Goal: Information Seeking & Learning: Compare options

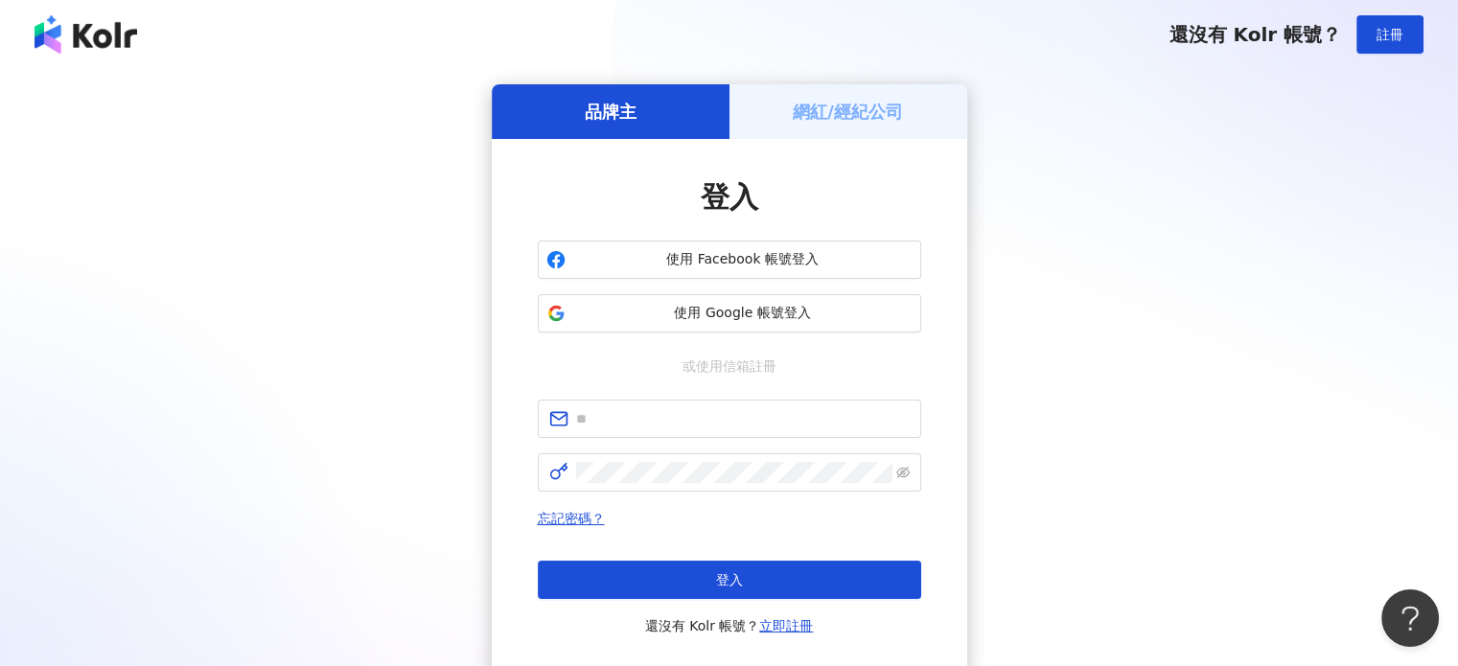
click at [606, 122] on h5 "品牌主" at bounding box center [611, 112] width 52 height 24
click at [621, 110] on h5 "品牌主" at bounding box center [611, 112] width 52 height 24
click at [805, 309] on span "使用 Google 帳號登入" at bounding box center [742, 313] width 339 height 19
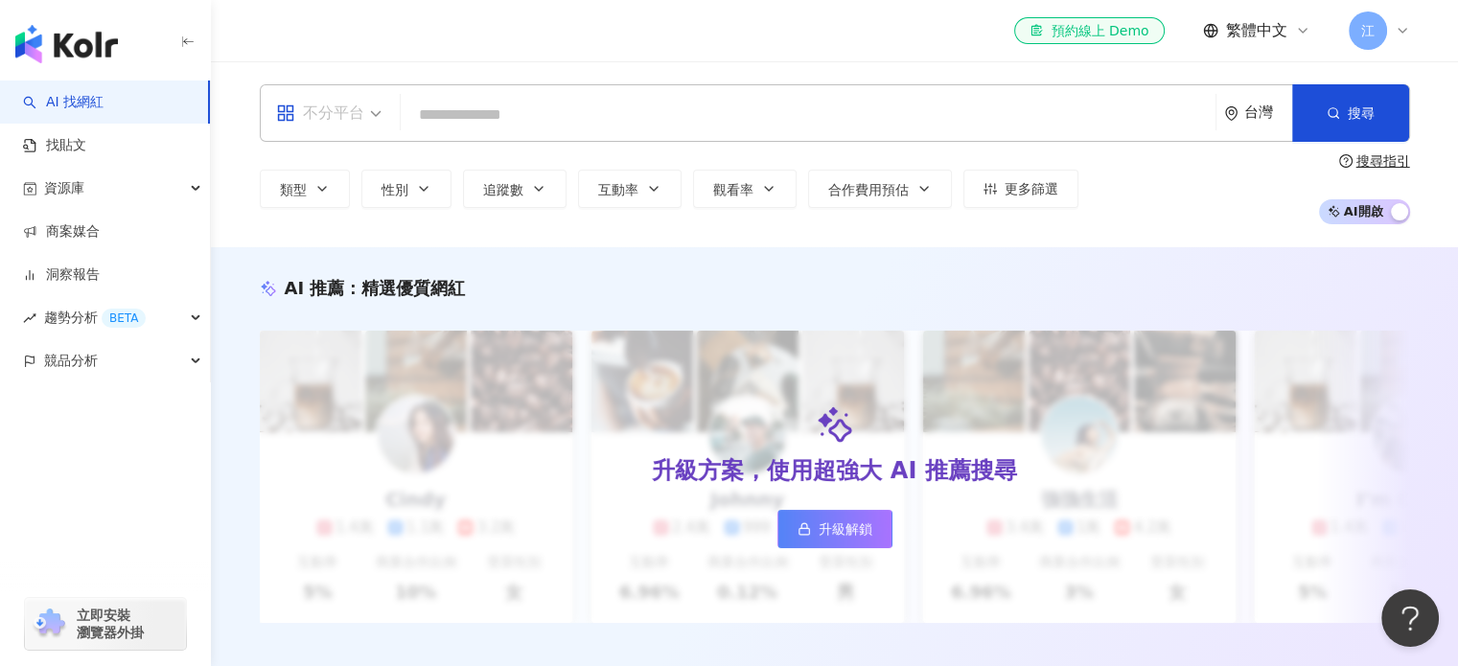
click at [361, 110] on div "不分平台" at bounding box center [320, 113] width 88 height 31
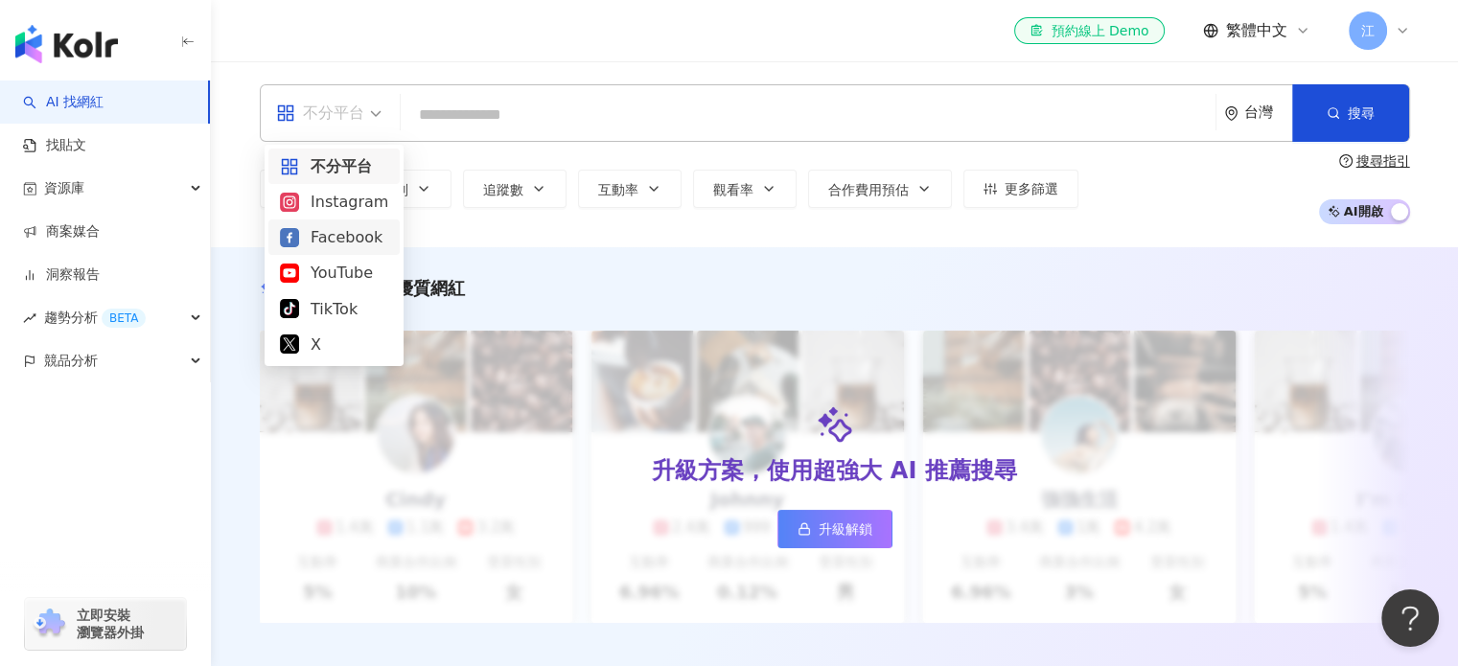
click at [322, 244] on div "Facebook" at bounding box center [334, 237] width 108 height 24
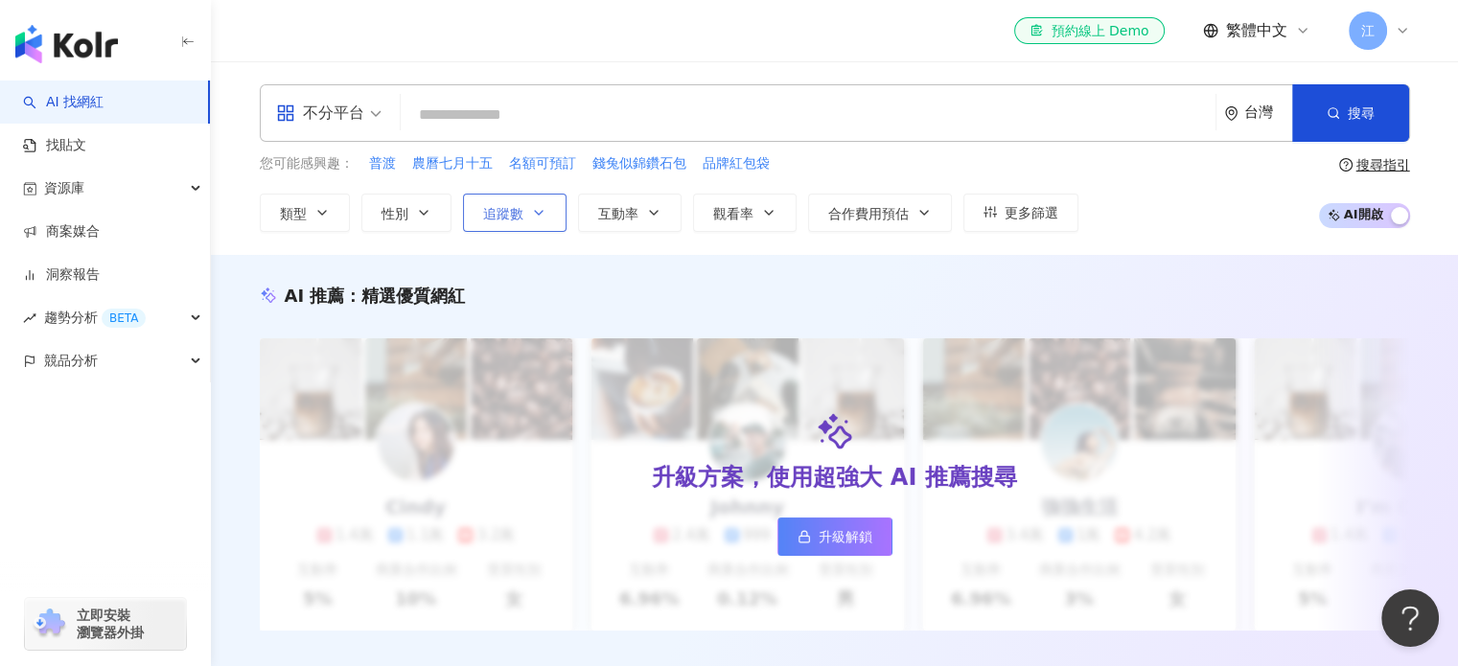
click at [518, 206] on span "追蹤數" at bounding box center [503, 213] width 40 height 15
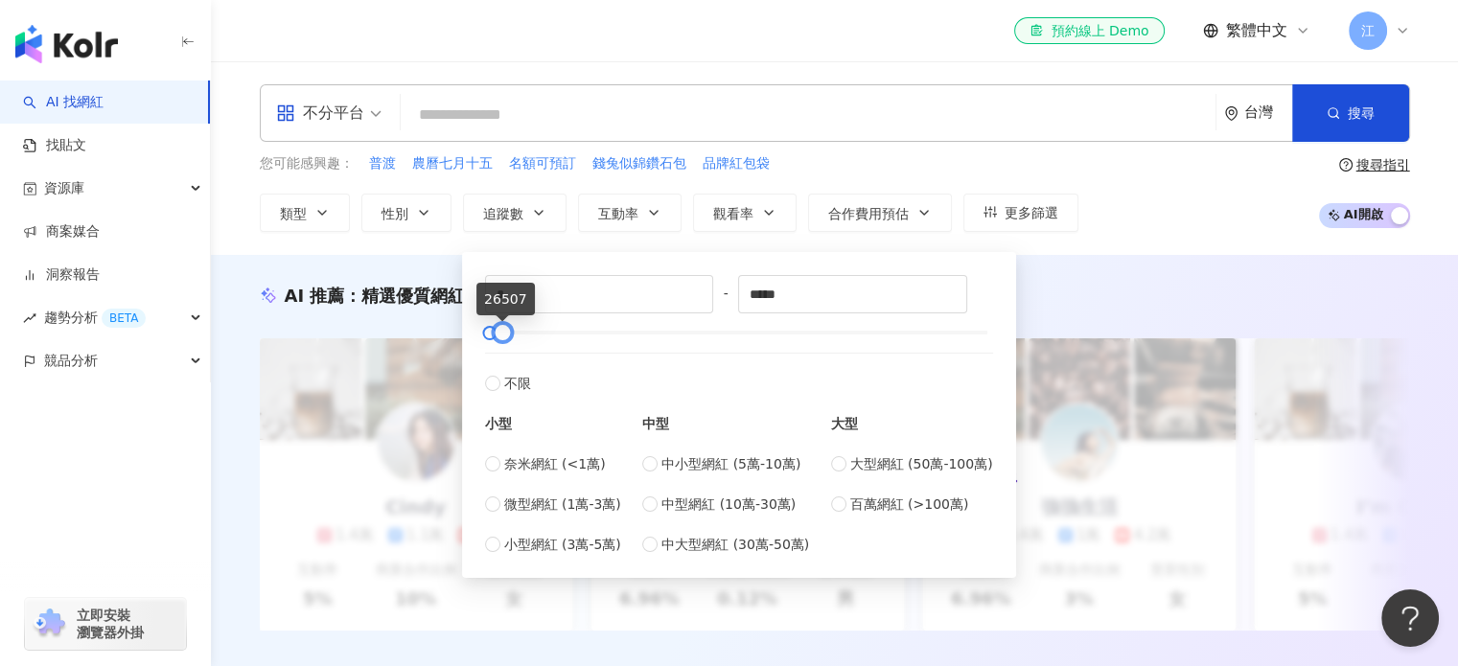
drag, startPoint x: 902, startPoint y: 329, endPoint x: 501, endPoint y: 348, distance: 401.2
click at [501, 348] on div "* - ***** 不限 小型 奈米網紅 (<1萬) 微型網紅 (1萬-3萬) 小型網紅 (3萬-5萬) 中型 中小型網紅 (5萬-10萬) 中型網紅 (10…" at bounding box center [739, 415] width 508 height 280
drag, startPoint x: 823, startPoint y: 294, endPoint x: 655, endPoint y: 304, distance: 168.1
click at [655, 304] on div "* - ***** 不限 小型 奈米網紅 (<1萬) 微型網紅 (1萬-3萬) 小型網紅 (3萬-5萬) 中型 中小型網紅 (5萬-10萬) 中型網紅 (10…" at bounding box center [739, 415] width 508 height 280
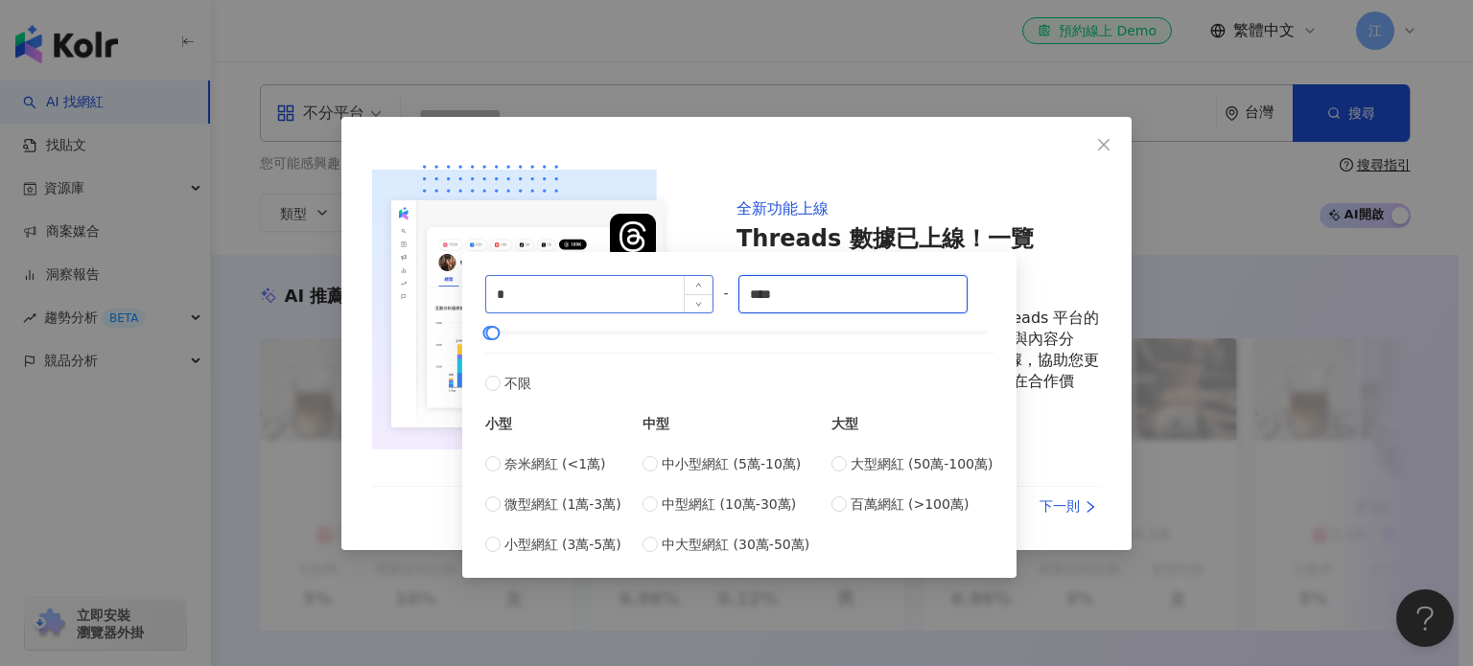
type input "****"
click at [1116, 141] on span "Close" at bounding box center [1103, 143] width 38 height 15
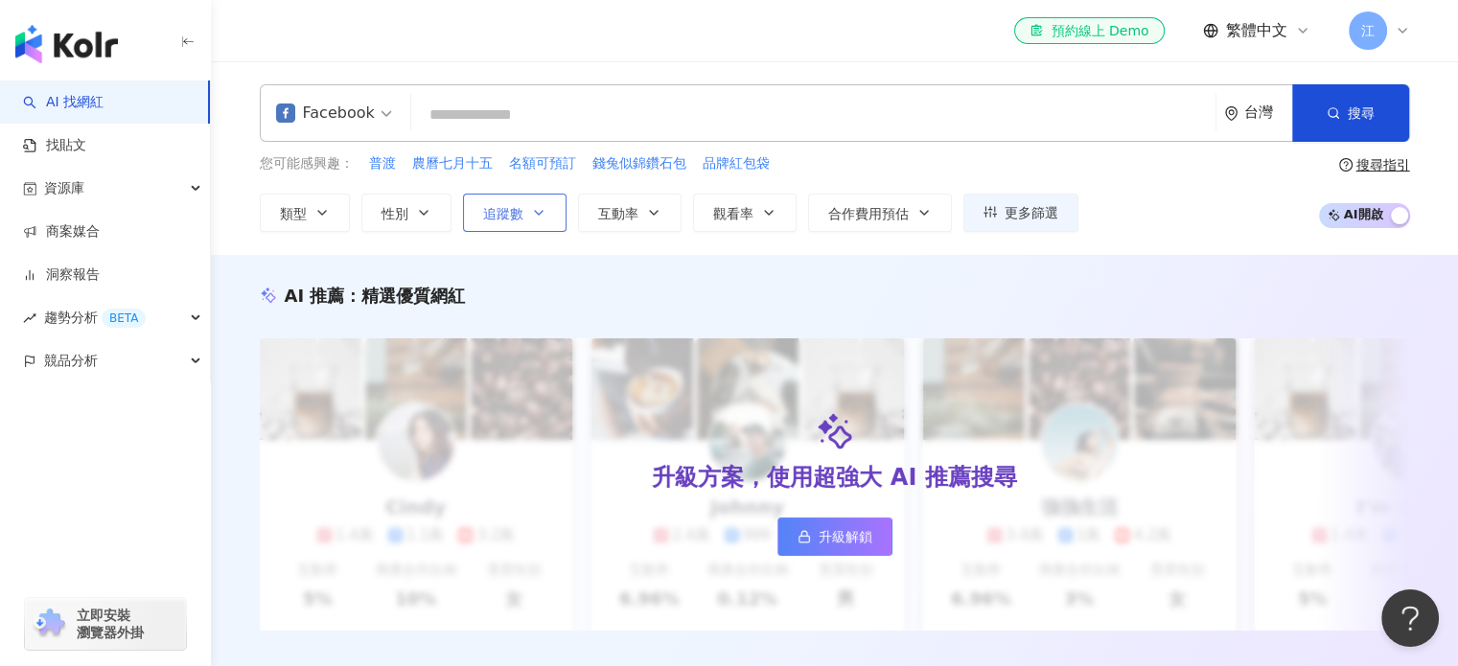
click at [487, 206] on span "追蹤數" at bounding box center [503, 213] width 40 height 15
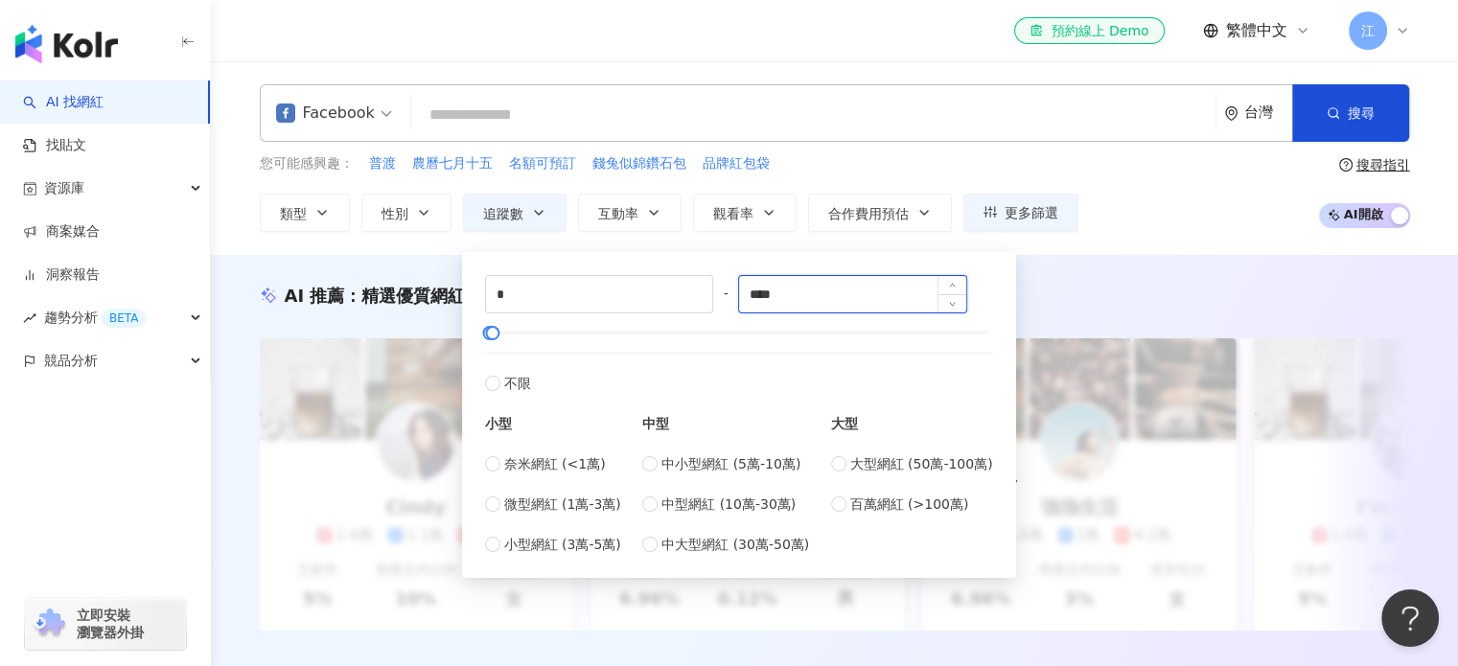
click at [838, 287] on input "****" at bounding box center [852, 294] width 227 height 36
click at [1043, 129] on input "search" at bounding box center [813, 115] width 789 height 36
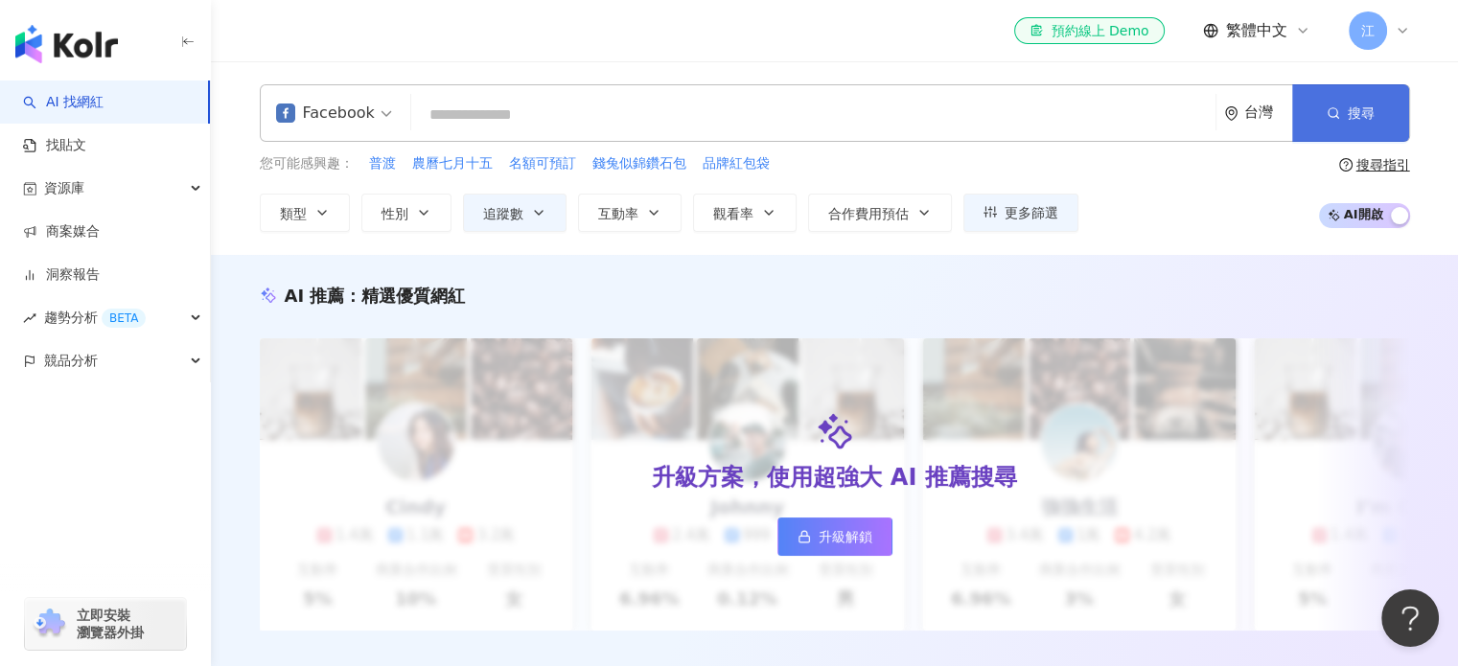
click at [1369, 114] on span "搜尋" at bounding box center [1361, 112] width 27 height 15
click at [311, 218] on button "類型" at bounding box center [305, 213] width 90 height 38
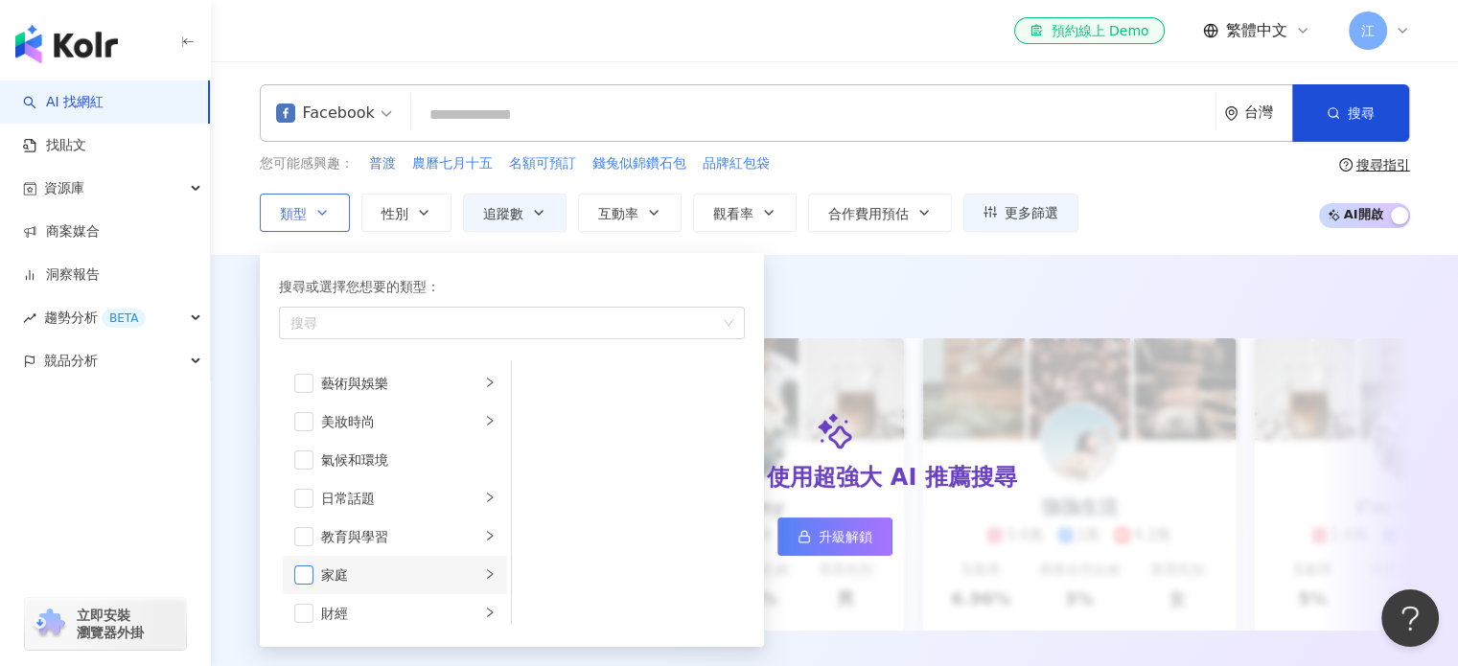
click at [309, 578] on span "button" at bounding box center [303, 575] width 19 height 19
click at [1193, 164] on div "您可能感興趣： 普渡 農曆七月十五 名額可預訂 錢兔似錦鑽石包 品牌紅包袋 類型 搜尋或選擇您想要的類型： 家庭 藝術與娛樂 美妝時尚 氣候和環境 日常話題 …" at bounding box center [835, 192] width 1151 height 79
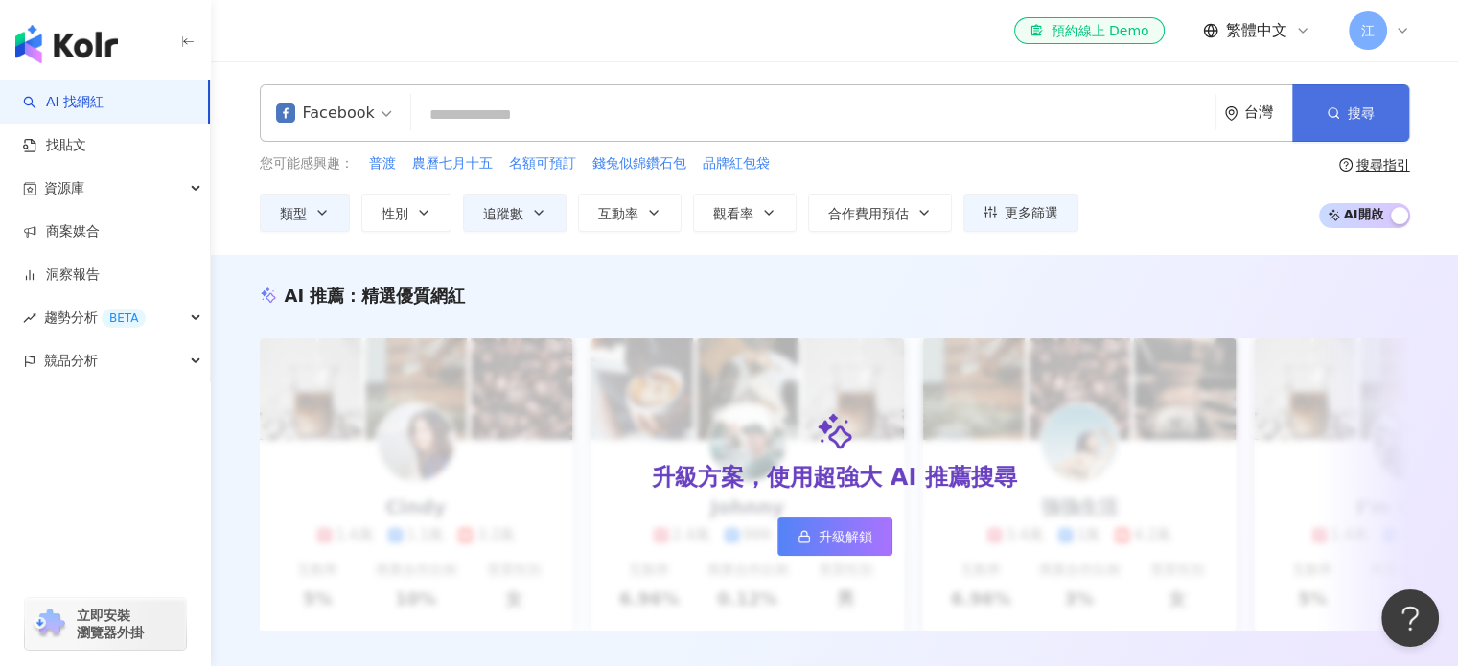
click at [1333, 109] on icon "button" at bounding box center [1333, 112] width 13 height 13
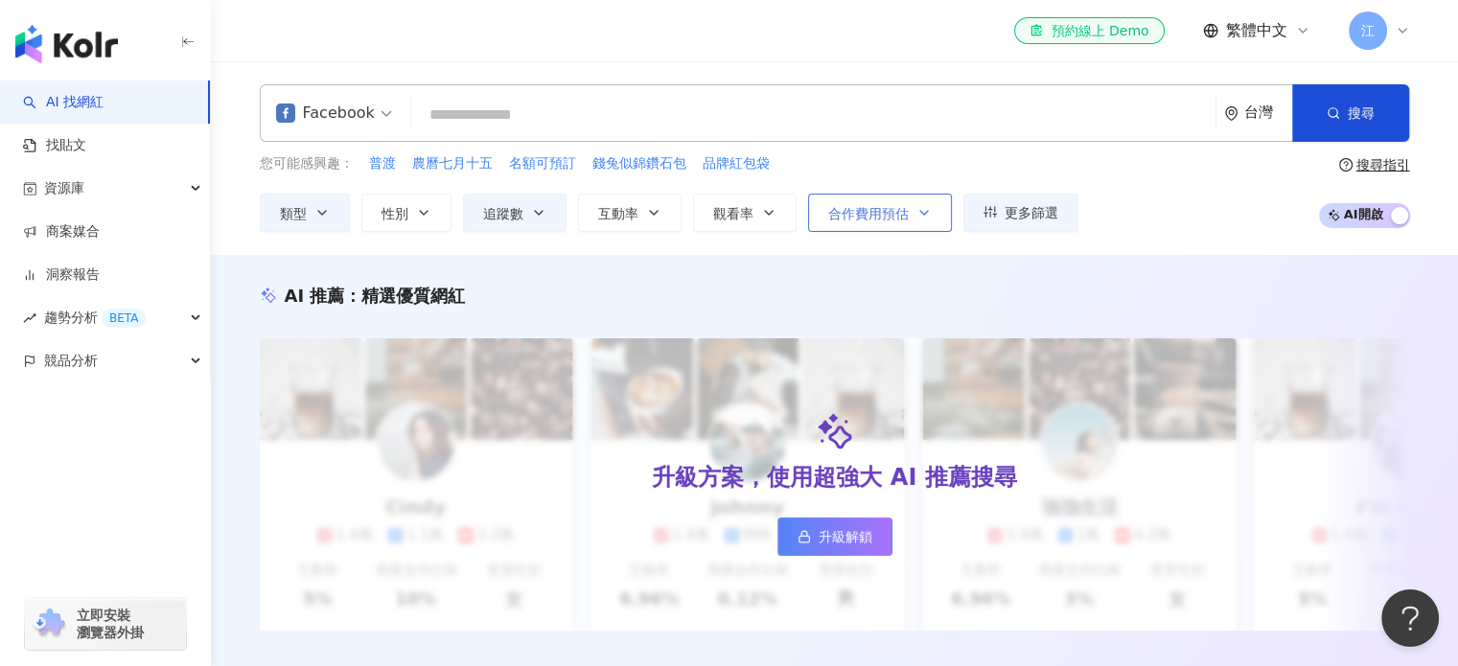
click at [901, 206] on span "合作費用預估" at bounding box center [868, 213] width 81 height 15
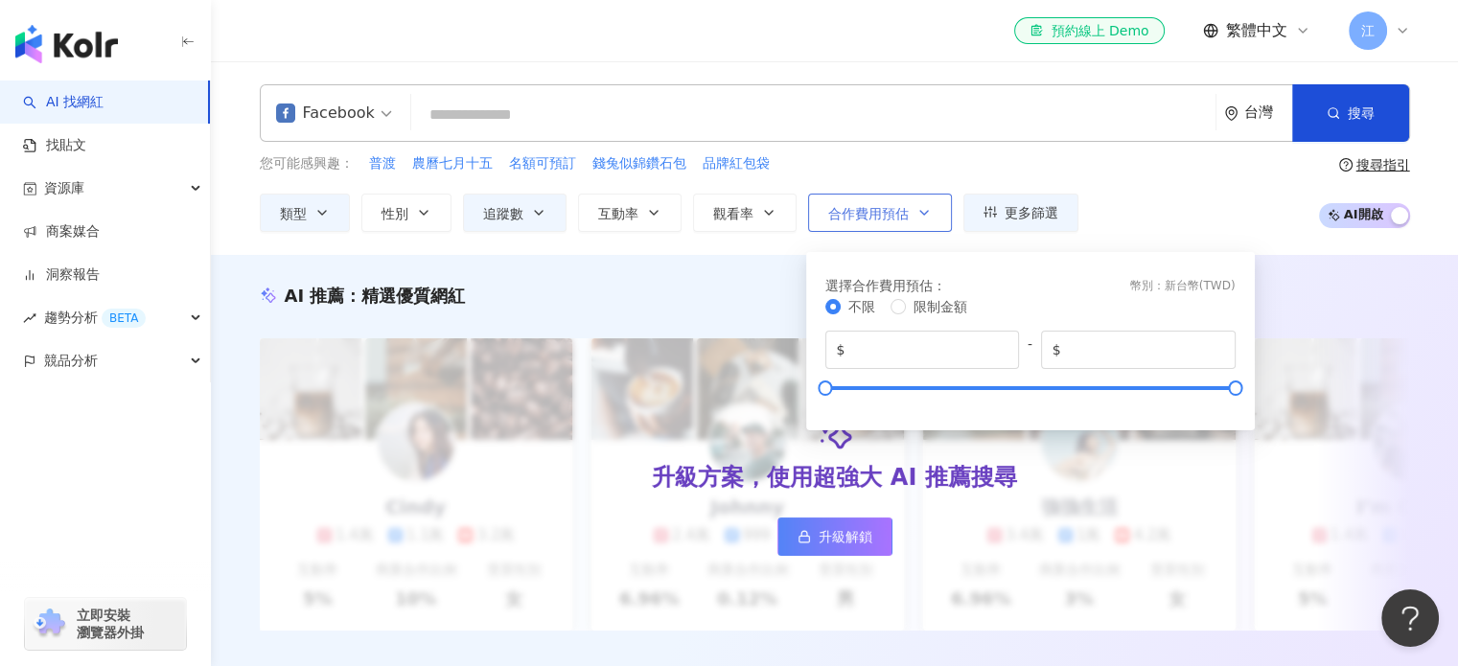
click at [901, 206] on span "合作費用預估" at bounding box center [868, 213] width 81 height 15
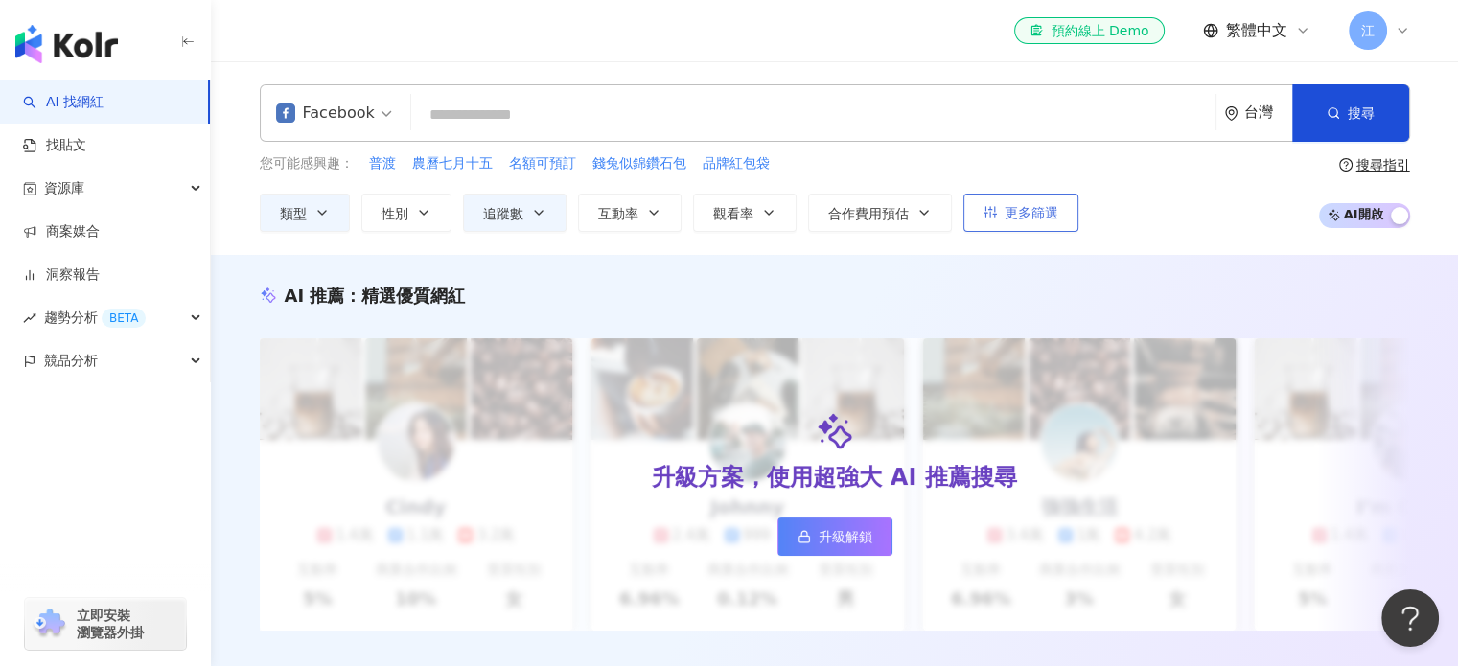
click at [996, 204] on button "更多篩選" at bounding box center [1021, 213] width 115 height 38
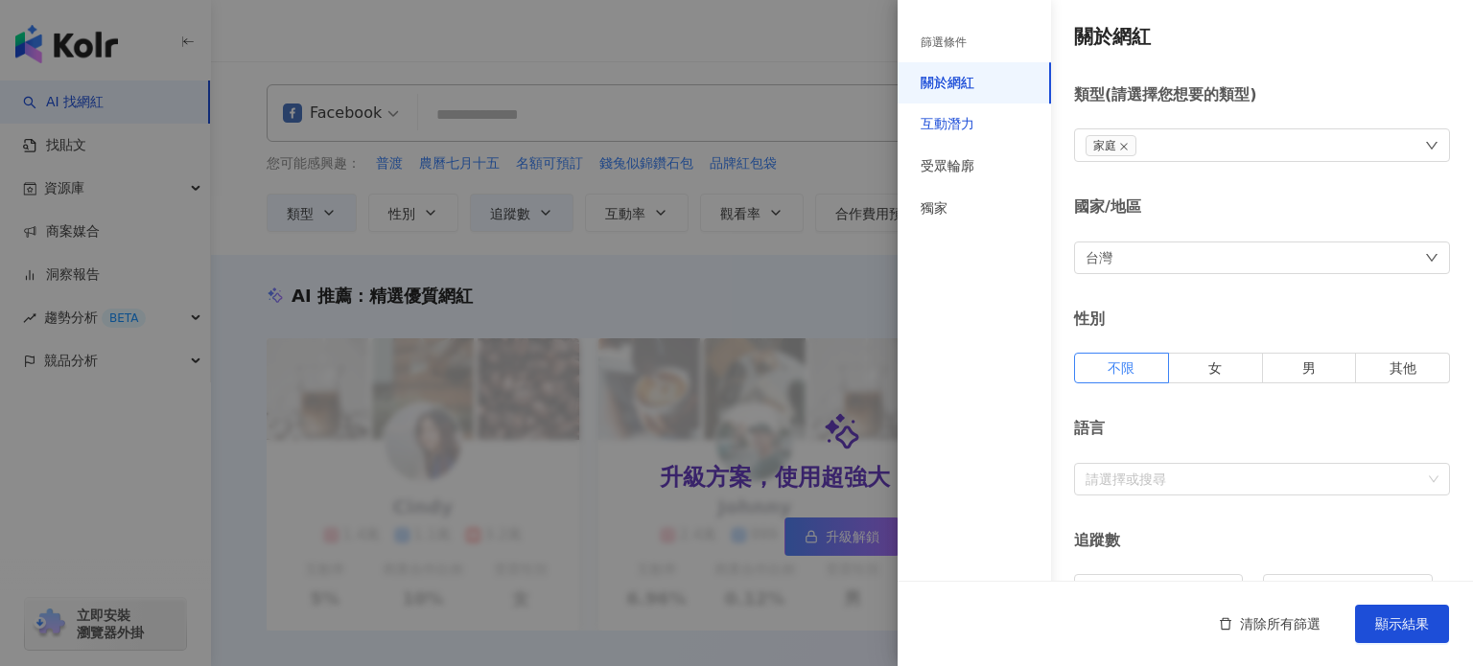
click at [970, 120] on div "互動潛力" at bounding box center [947, 124] width 54 height 19
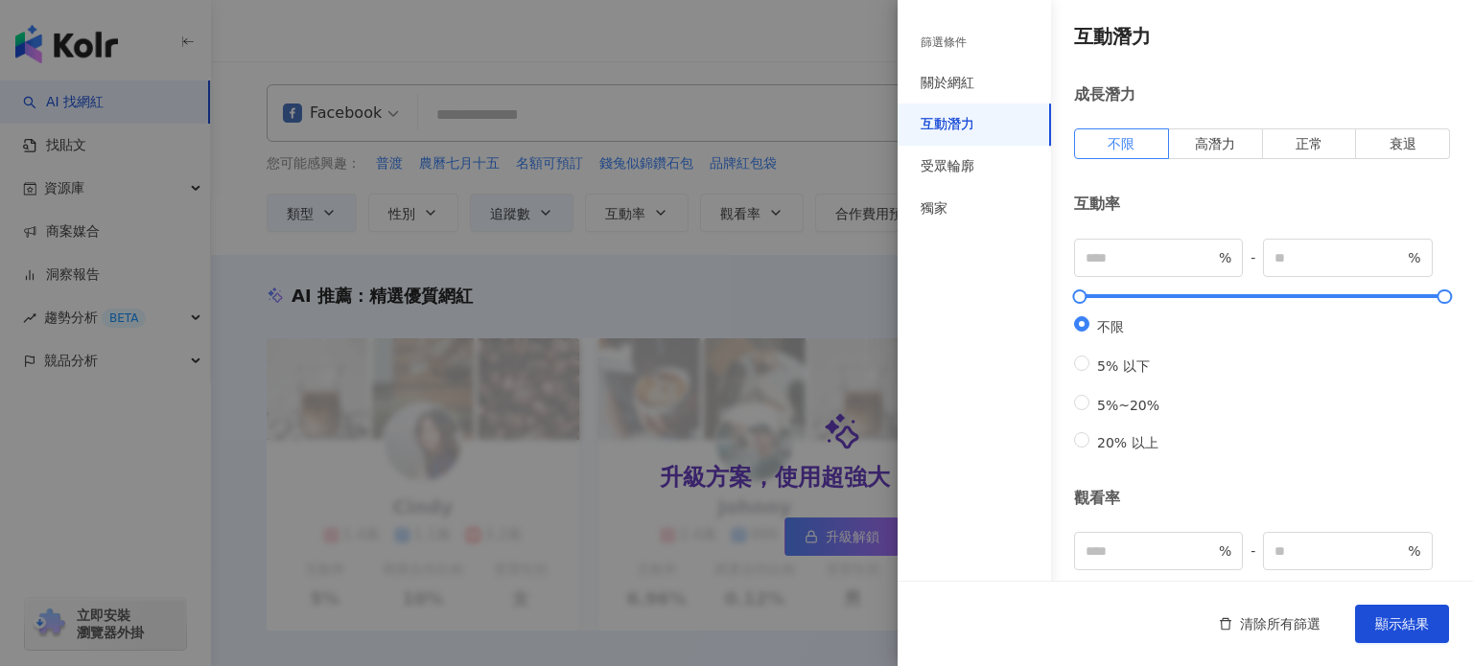
click at [990, 42] on div "篩選條件" at bounding box center [973, 42] width 153 height 39
click at [954, 165] on div "受眾輪廓" at bounding box center [947, 166] width 54 height 19
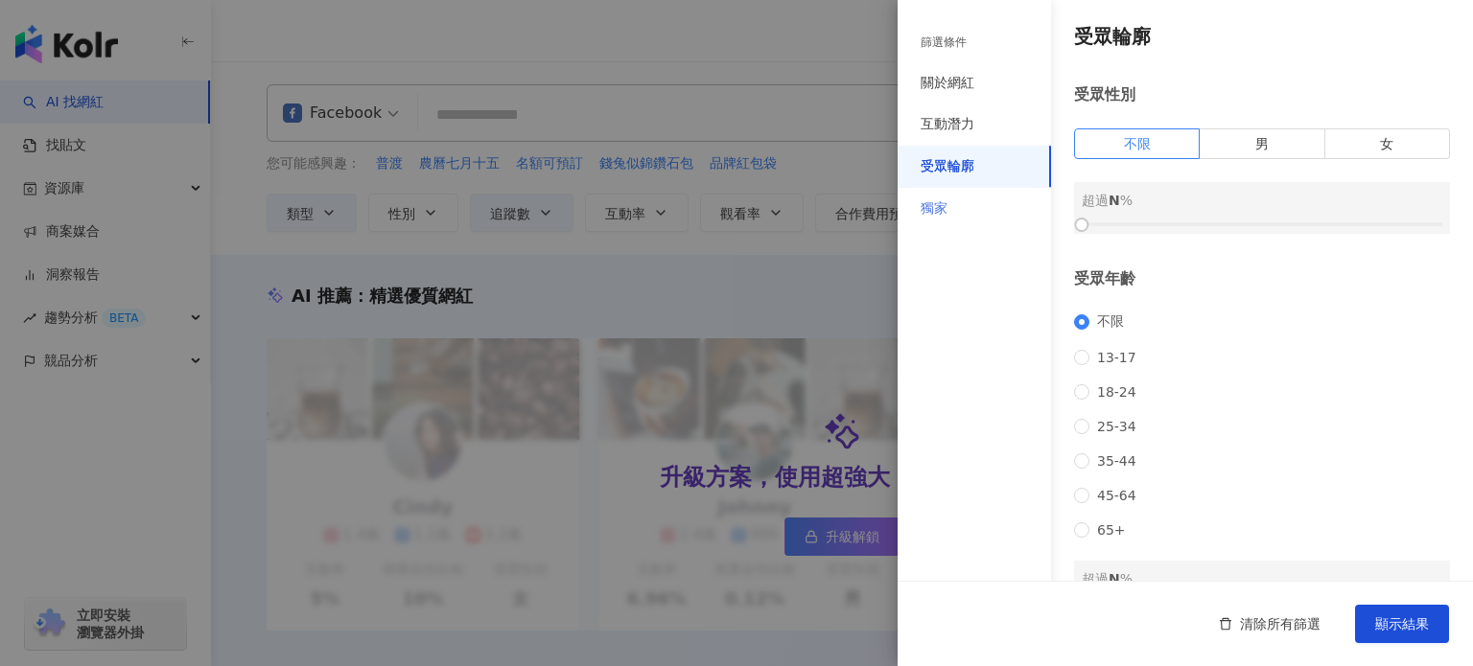
click at [949, 210] on div "獨家" at bounding box center [973, 209] width 153 height 42
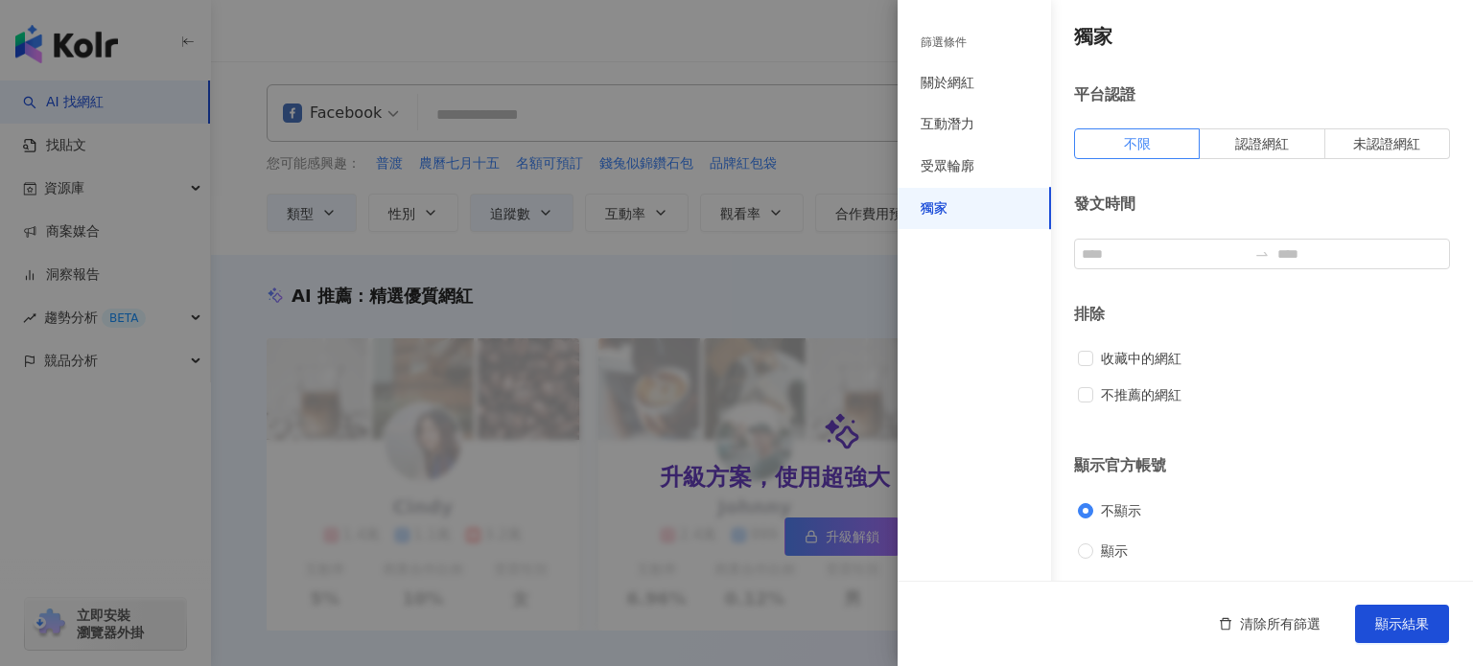
click at [961, 48] on div "篩選條件" at bounding box center [943, 43] width 46 height 16
